Goal: Information Seeking & Learning: Learn about a topic

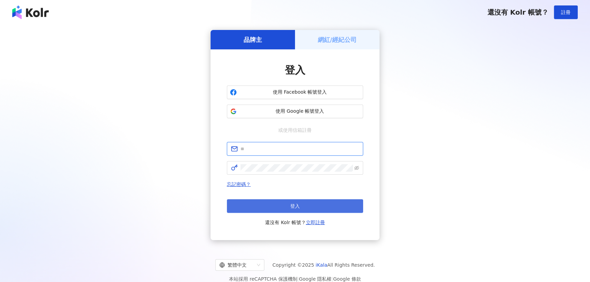
type input "**********"
click at [275, 210] on button "登入" at bounding box center [295, 206] width 136 height 14
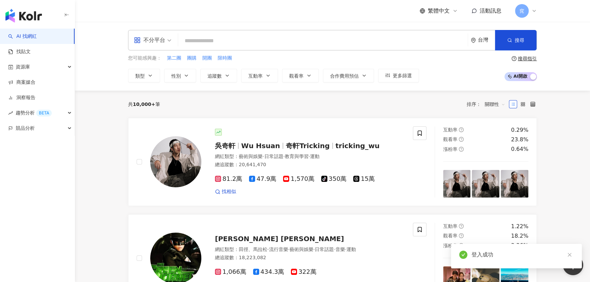
click at [155, 38] on div "不分平台" at bounding box center [149, 40] width 31 height 11
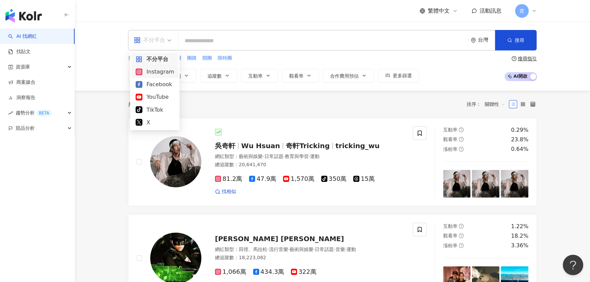
click at [156, 71] on div "Instagram" at bounding box center [154, 71] width 38 height 9
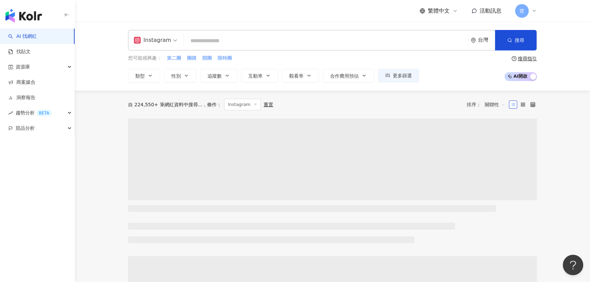
click at [204, 41] on input "search" at bounding box center [326, 40] width 278 height 13
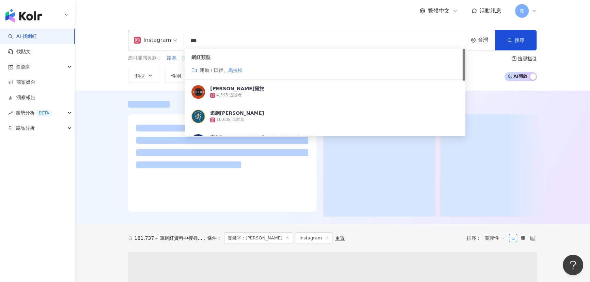
click at [204, 69] on span "運動 / 田徑、" at bounding box center [213, 69] width 29 height 5
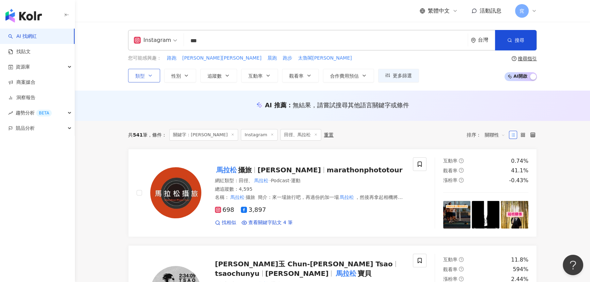
type input "***"
click at [149, 77] on icon "button" at bounding box center [149, 75] width 5 height 5
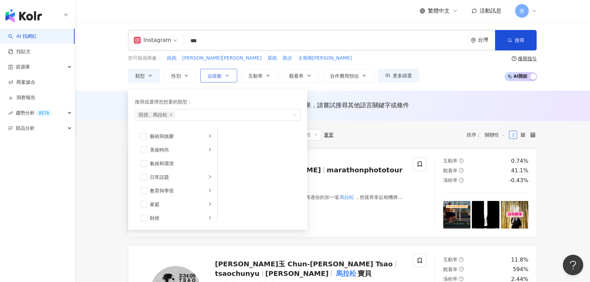
click at [221, 75] on span "追蹤數" at bounding box center [214, 75] width 14 height 5
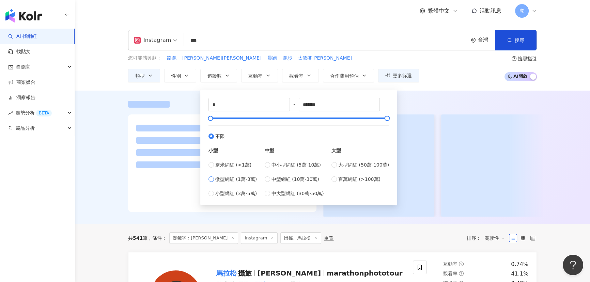
click at [236, 179] on span "微型網紅 (1萬-3萬)" at bounding box center [236, 178] width 42 height 7
type input "*****"
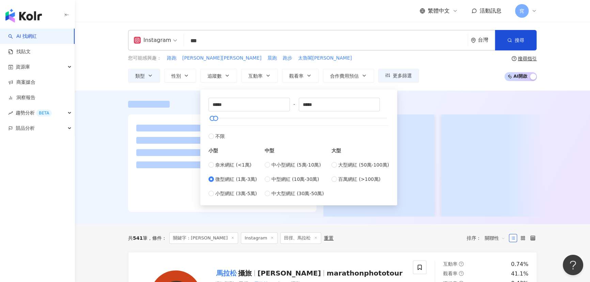
click at [89, 202] on div at bounding box center [332, 157] width 515 height 133
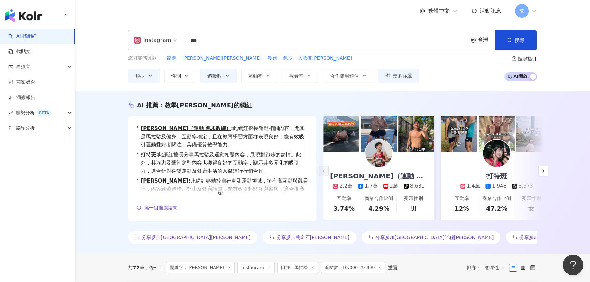
click at [397, 101] on div "AI 推薦 ： 教學馬拉松的網紅" at bounding box center [332, 105] width 408 height 9
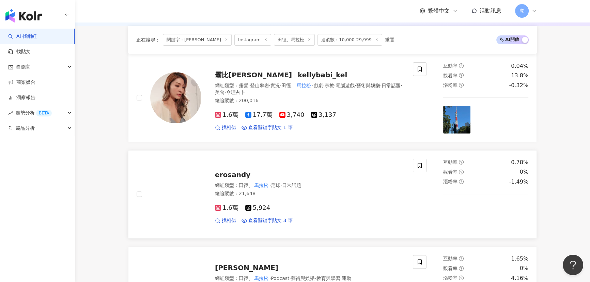
scroll to position [216, 0]
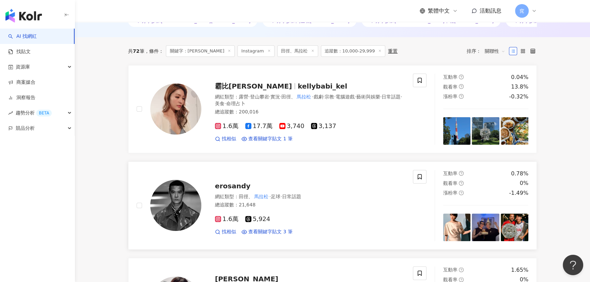
click at [228, 183] on span "erosandy" at bounding box center [232, 186] width 35 height 8
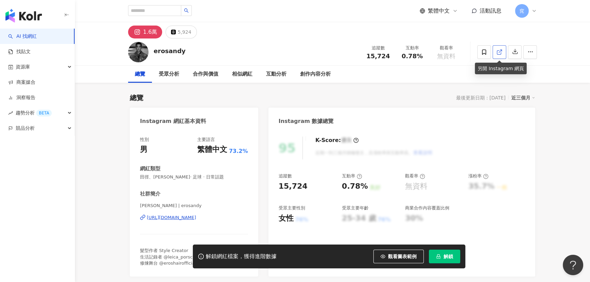
click at [497, 52] on icon at bounding box center [499, 52] width 6 height 6
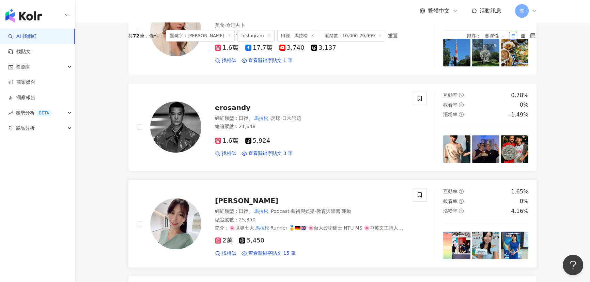
scroll to position [340, 0]
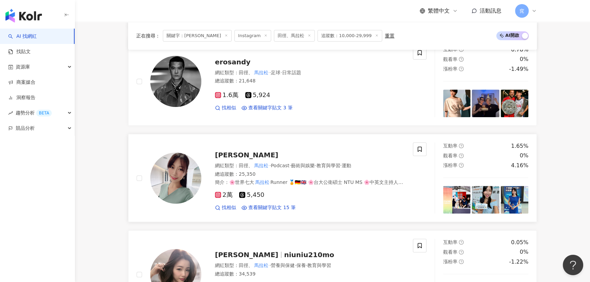
click at [244, 154] on span "王純蕙Tiffany" at bounding box center [246, 155] width 63 height 8
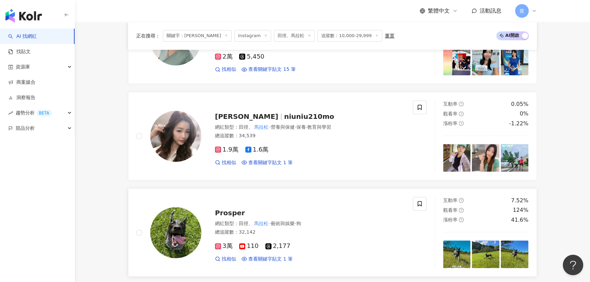
scroll to position [495, 0]
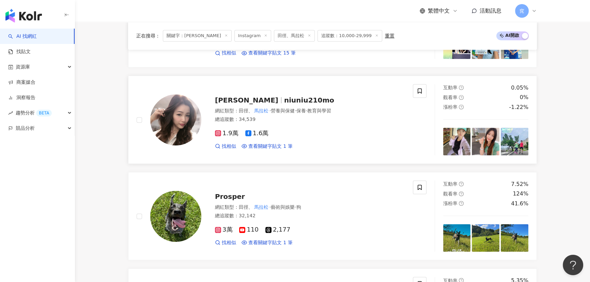
click at [231, 102] on span "陳牛牛" at bounding box center [246, 100] width 63 height 8
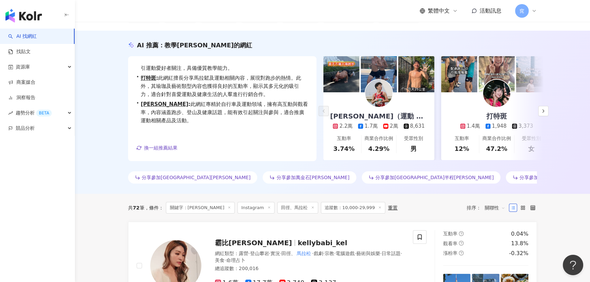
scroll to position [0, 0]
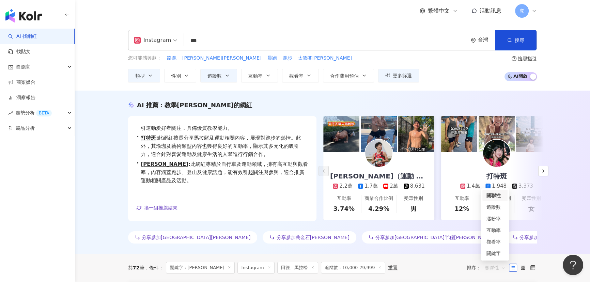
click at [483, 271] on div "關聯性" at bounding box center [495, 267] width 28 height 11
click at [497, 242] on div "觀看率" at bounding box center [494, 241] width 17 height 7
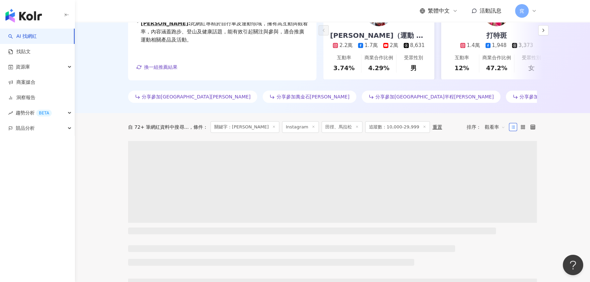
scroll to position [155, 0]
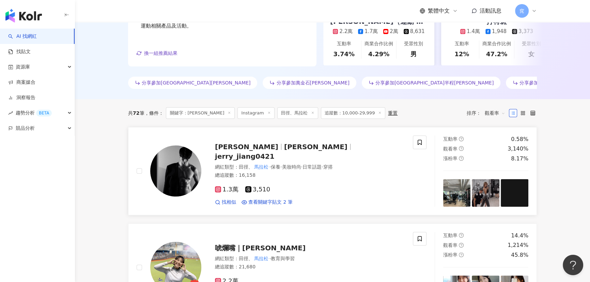
click at [284, 151] on span "Jerry" at bounding box center [315, 147] width 63 height 8
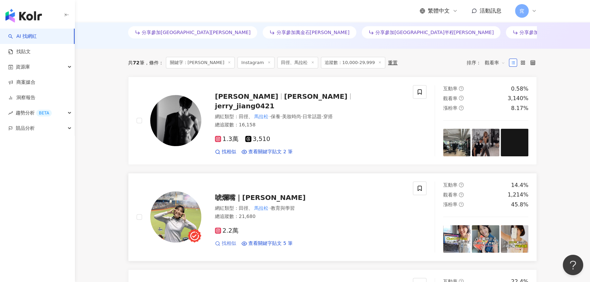
scroll to position [247, 0]
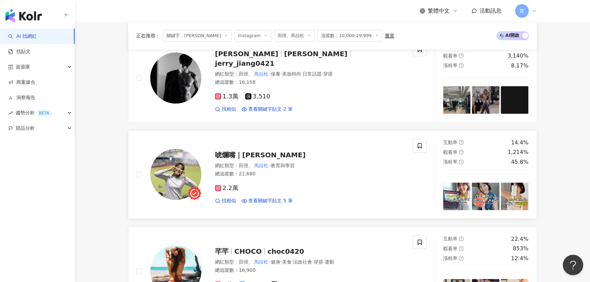
click at [256, 157] on span "唬爛嘴｜Ario 愛芮兒" at bounding box center [260, 155] width 91 height 8
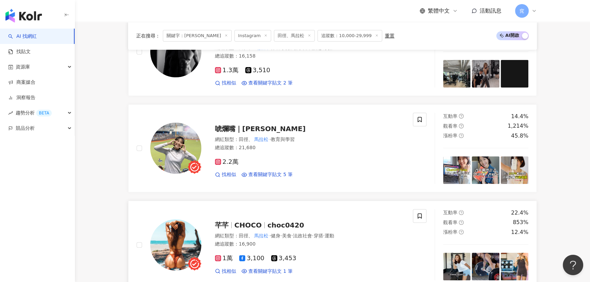
scroll to position [309, 0]
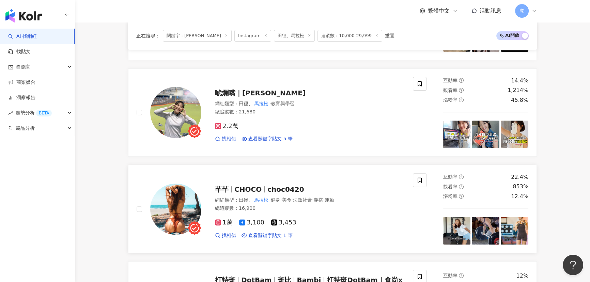
click at [271, 197] on span "·" at bounding box center [269, 199] width 1 height 5
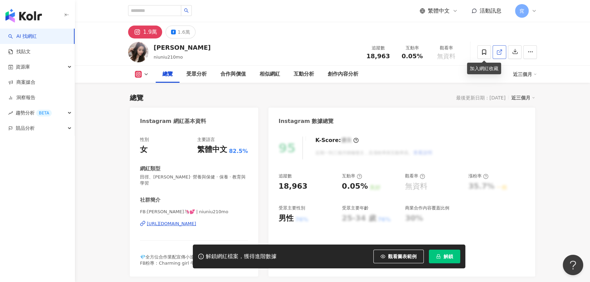
click at [496, 52] on icon at bounding box center [499, 52] width 6 height 6
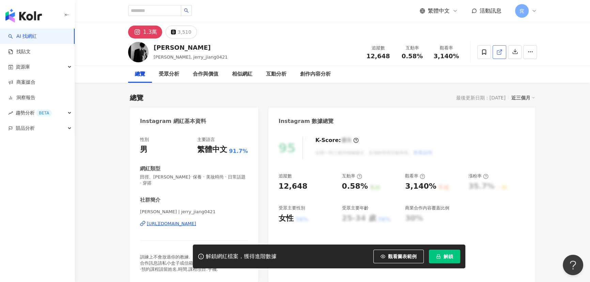
click at [497, 51] on icon at bounding box center [499, 52] width 6 height 6
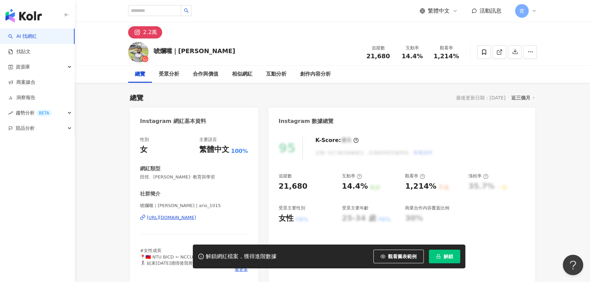
drag, startPoint x: 499, startPoint y: 51, endPoint x: 286, endPoint y: 156, distance: 237.9
click at [499, 51] on line at bounding box center [500, 51] width 3 height 3
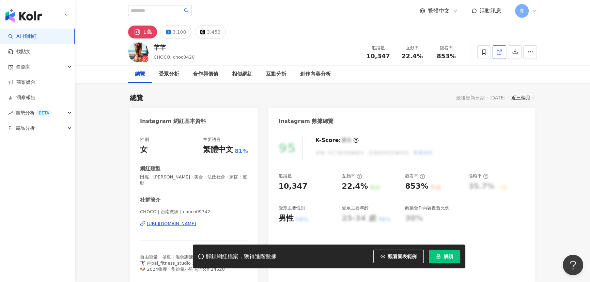
click at [497, 52] on icon at bounding box center [499, 52] width 6 height 6
